Goal: Transaction & Acquisition: Download file/media

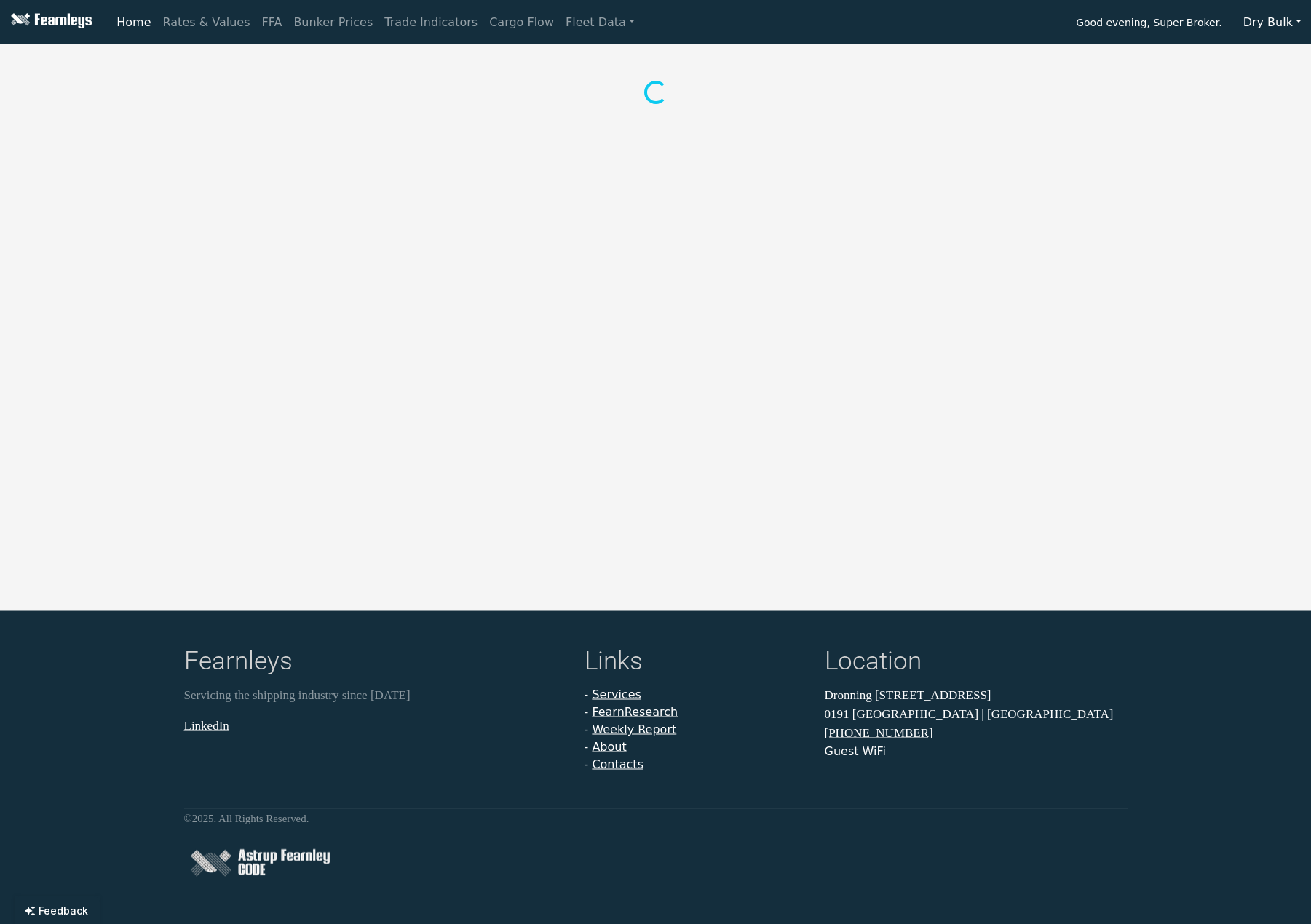
click at [1279, 26] on button "Dry Bulk" at bounding box center [1273, 23] width 77 height 28
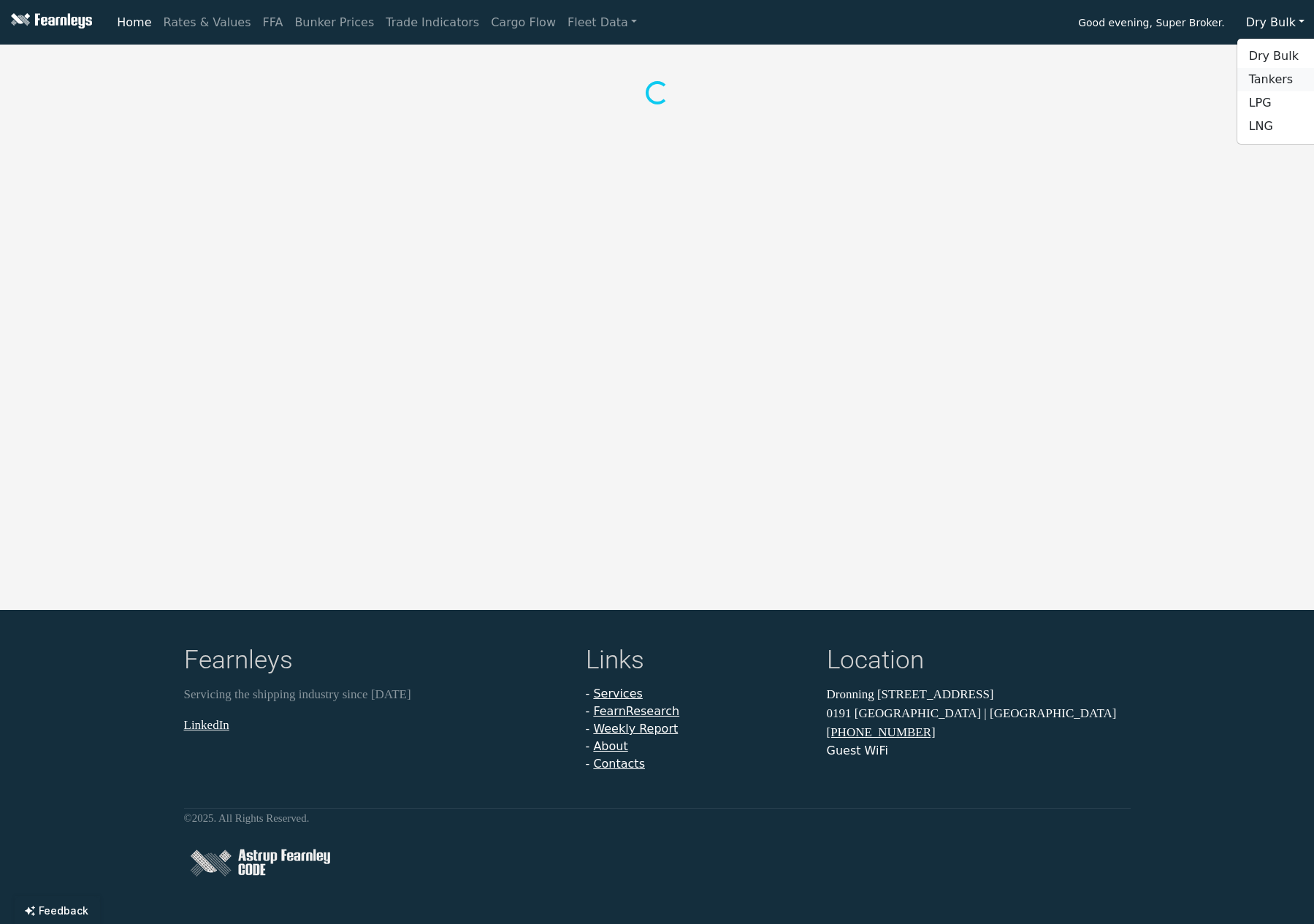
click at [1286, 77] on link "Tankers" at bounding box center [1295, 80] width 115 height 24
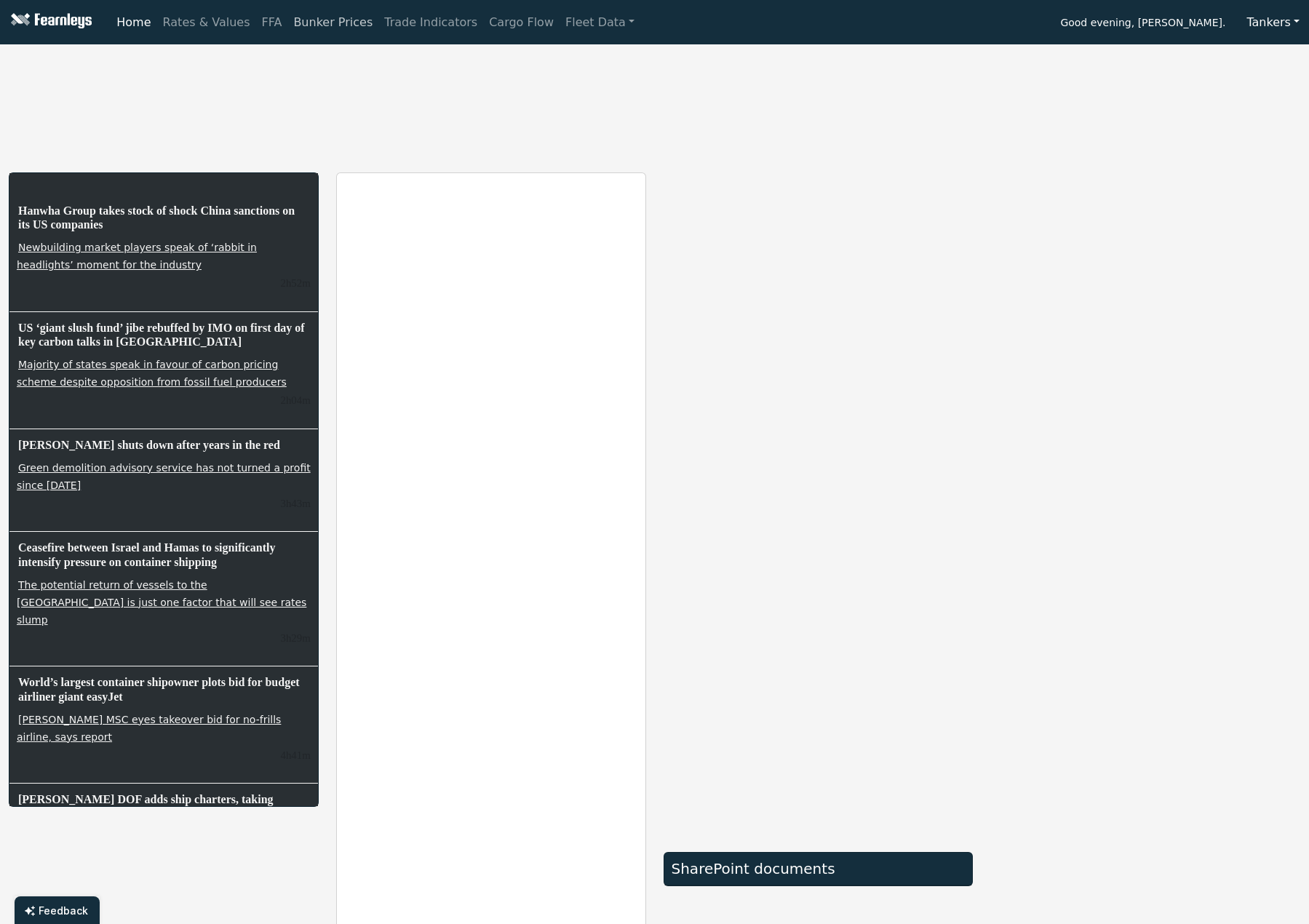
click at [301, 21] on link "Bunker Prices" at bounding box center [333, 22] width 91 height 29
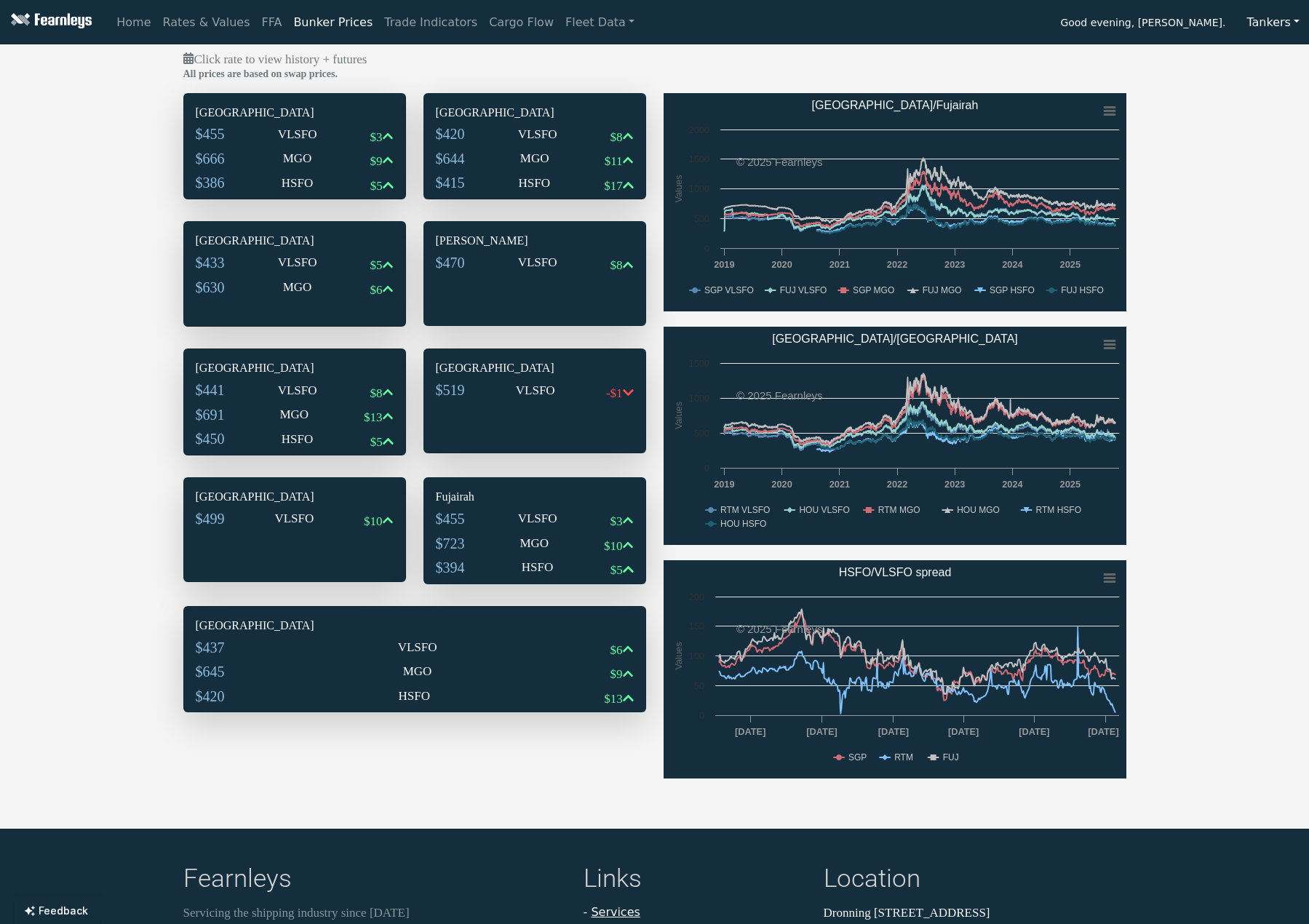
click at [237, 145] on div "$455 VLSFO $3" at bounding box center [294, 138] width 198 height 25
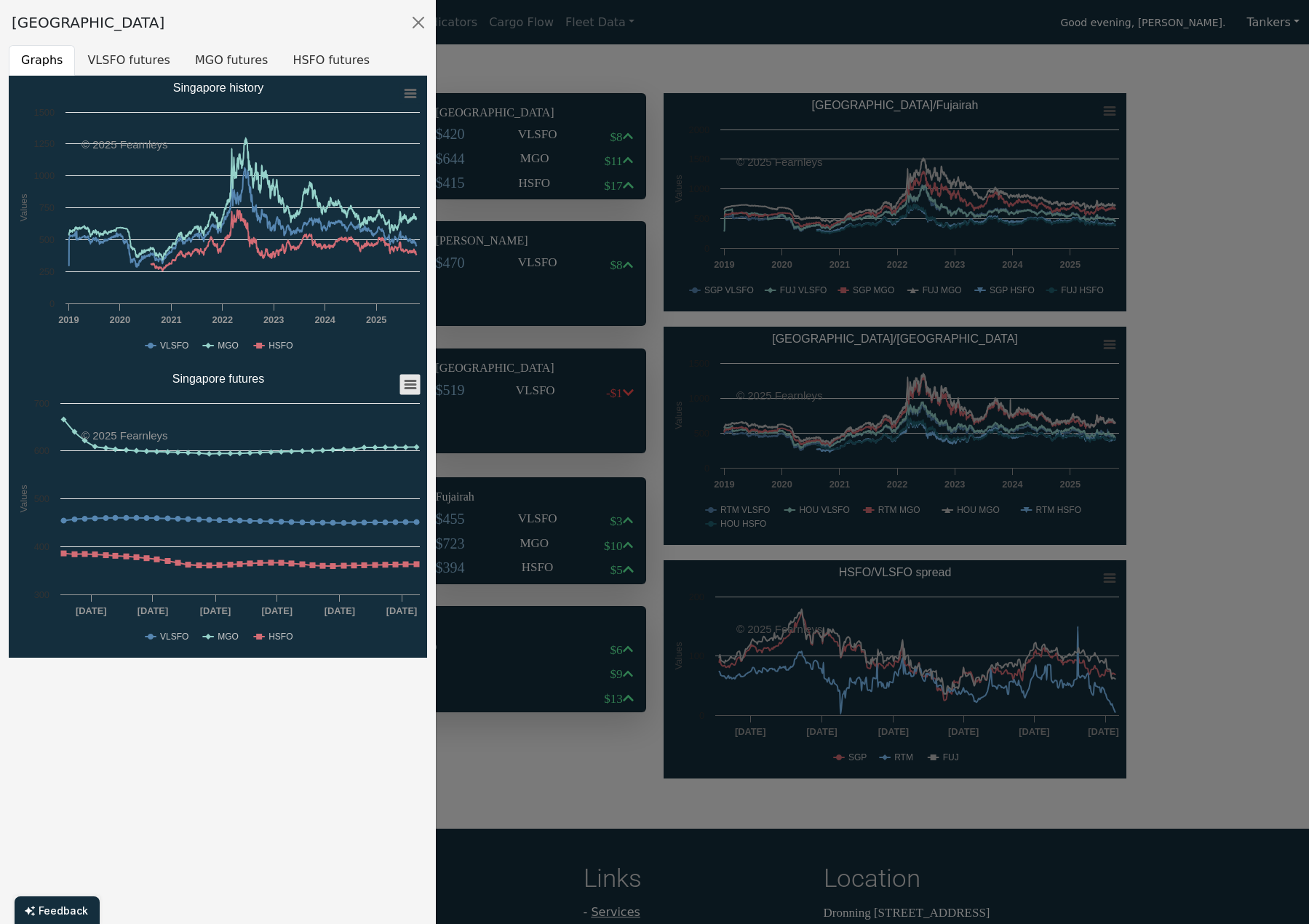
click at [409, 385] on icon "Singapore futures" at bounding box center [411, 385] width 10 height 7
click at [357, 453] on li "Download XLS" at bounding box center [363, 455] width 101 height 21
drag, startPoint x: 663, startPoint y: 146, endPoint x: 568, endPoint y: 221, distance: 121.0
click at [663, 145] on div at bounding box center [654, 462] width 1309 height 924
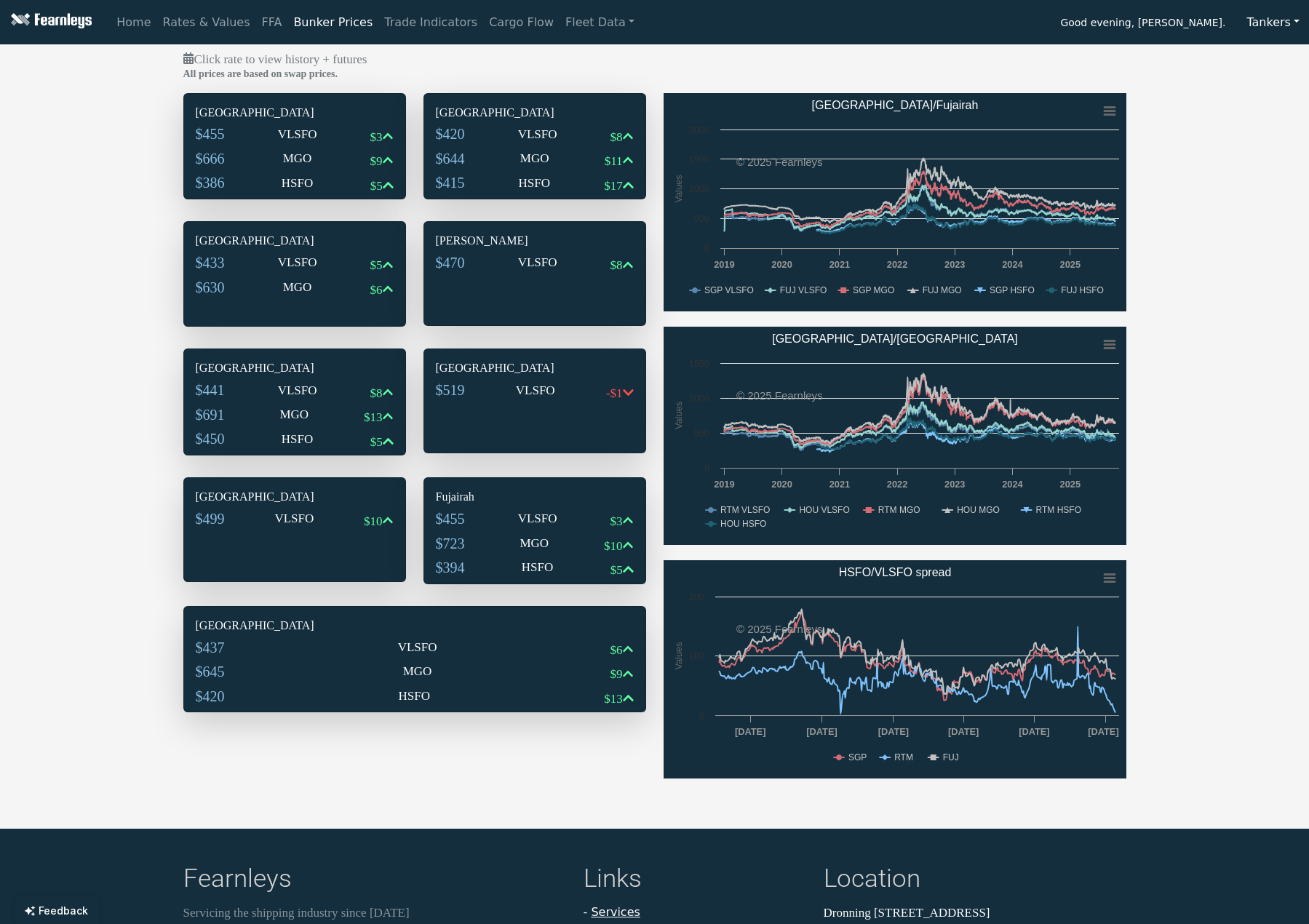
click at [509, 139] on div "$420 VLSFO $8" at bounding box center [535, 138] width 198 height 25
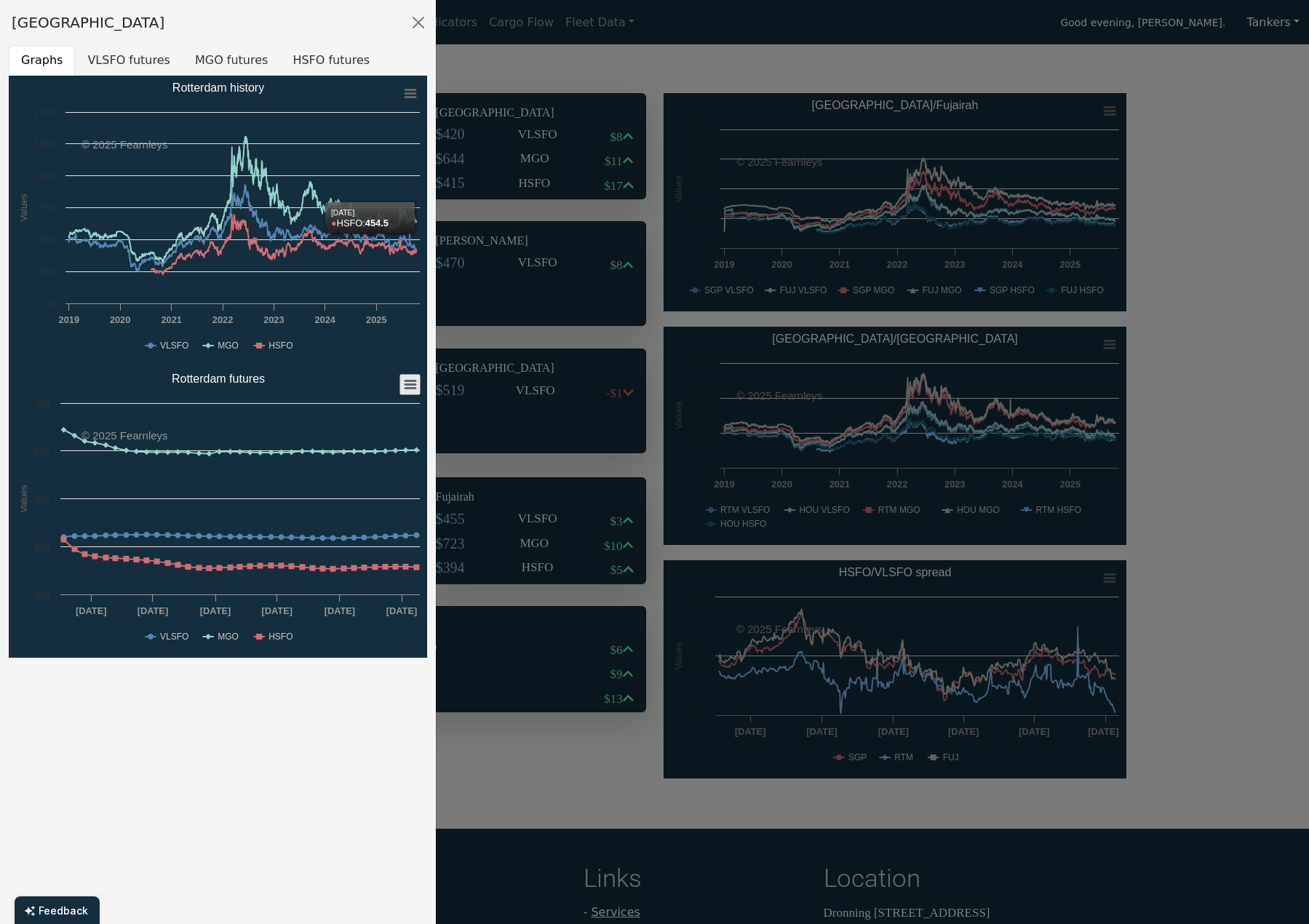
click at [414, 384] on icon "Rotterdam futures" at bounding box center [411, 385] width 10 height 7
click at [371, 447] on li "Download XLS" at bounding box center [363, 455] width 101 height 21
click at [653, 264] on div at bounding box center [654, 462] width 1309 height 924
